Goal: Navigation & Orientation: Understand site structure

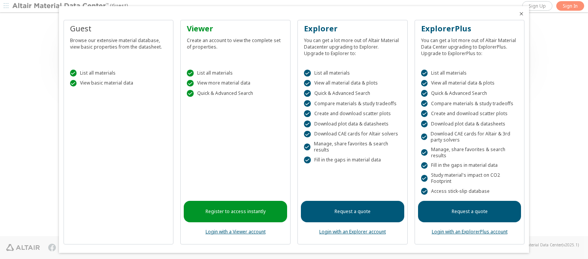
click at [519, 14] on icon "Close" at bounding box center [522, 14] width 6 height 6
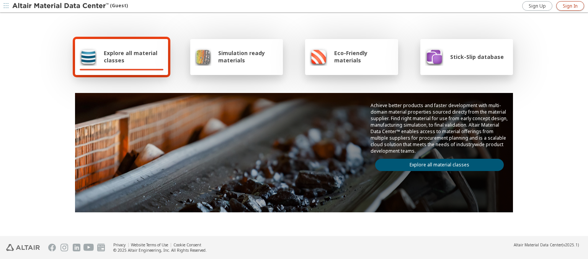
click at [570, 6] on span "Sign In" at bounding box center [570, 6] width 15 height 6
click at [61, 6] on img at bounding box center [61, 6] width 98 height 8
click at [131, 57] on span "Explore all material classes" at bounding box center [134, 56] width 60 height 15
click at [437, 163] on link "Explore all material classes" at bounding box center [439, 165] width 129 height 12
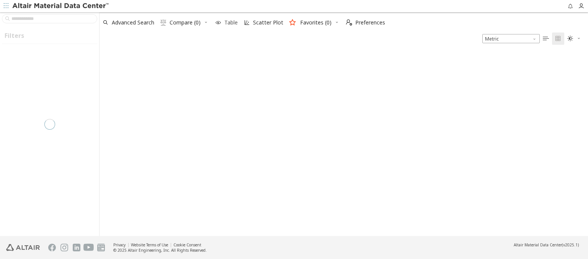
click at [218, 23] on icon "button" at bounding box center [218, 23] width 6 height 6
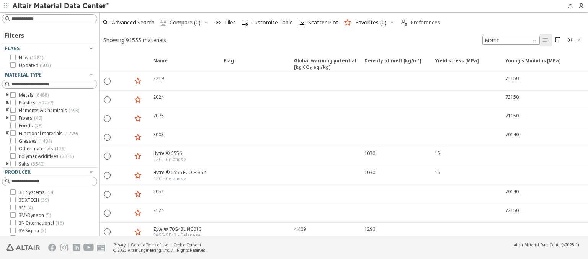
click at [418, 23] on span "Preferences" at bounding box center [426, 22] width 30 height 5
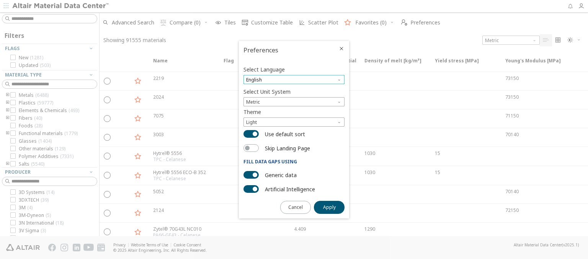
click at [294, 80] on span "English" at bounding box center [294, 79] width 101 height 9
click at [294, 98] on span "Deutsch" at bounding box center [294, 98] width 95 height 5
click at [329, 207] on span "Apply" at bounding box center [329, 208] width 13 height 6
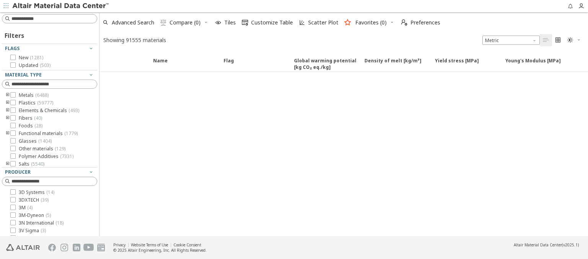
type input "*******"
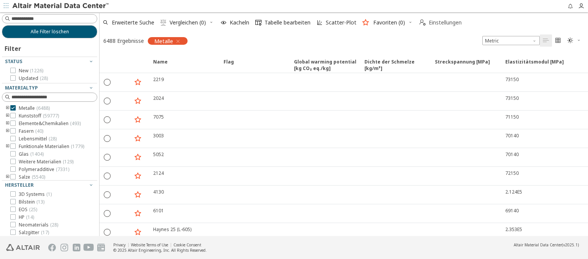
click at [441, 23] on span "Einstellungen" at bounding box center [445, 22] width 33 height 5
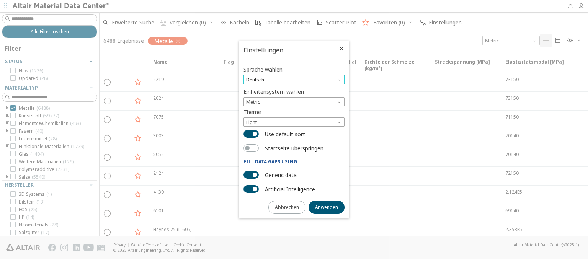
click at [294, 80] on span "Deutsch" at bounding box center [294, 79] width 101 height 9
click at [294, 89] on span "English" at bounding box center [294, 89] width 95 height 5
click at [327, 207] on span "Anwenden" at bounding box center [326, 208] width 23 height 6
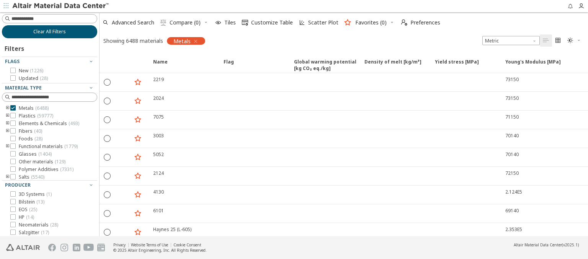
click at [47, 31] on span "Clear All Filters" at bounding box center [49, 32] width 33 height 6
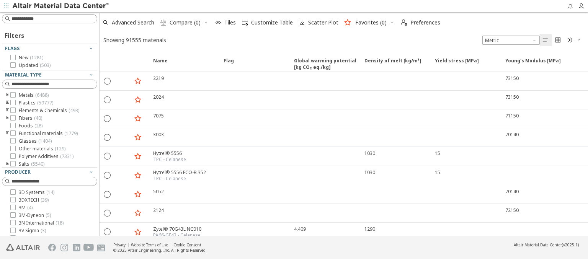
click at [218, 23] on icon "button" at bounding box center [218, 23] width 6 height 6
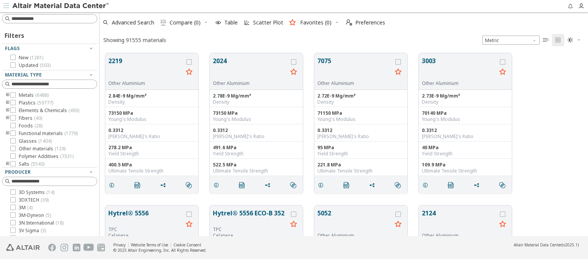
scroll to position [183, 483]
click at [61, 6] on img at bounding box center [61, 6] width 98 height 8
